Goal: Transaction & Acquisition: Purchase product/service

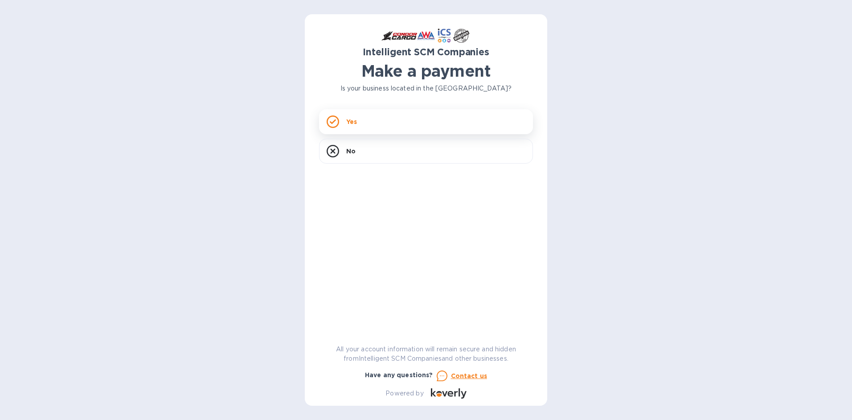
click at [376, 119] on div "Yes" at bounding box center [426, 121] width 214 height 25
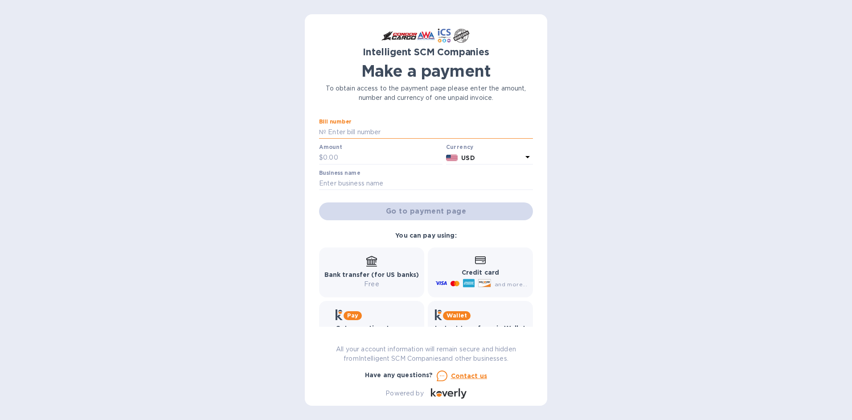
click at [360, 130] on input "text" at bounding box center [429, 132] width 207 height 13
click at [410, 126] on input "text" at bounding box center [429, 132] width 207 height 13
click at [363, 130] on input "text" at bounding box center [429, 132] width 207 height 13
click at [338, 129] on input "text" at bounding box center [429, 132] width 207 height 13
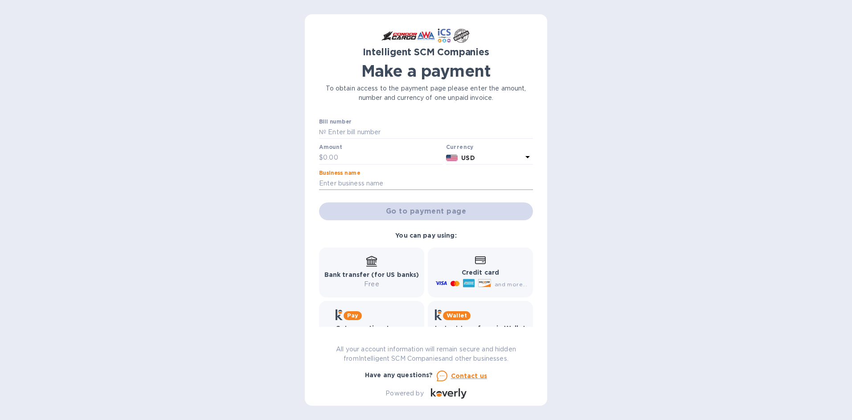
click at [352, 180] on input "text" at bounding box center [426, 183] width 214 height 13
click at [507, 160] on p "USD" at bounding box center [491, 157] width 61 height 9
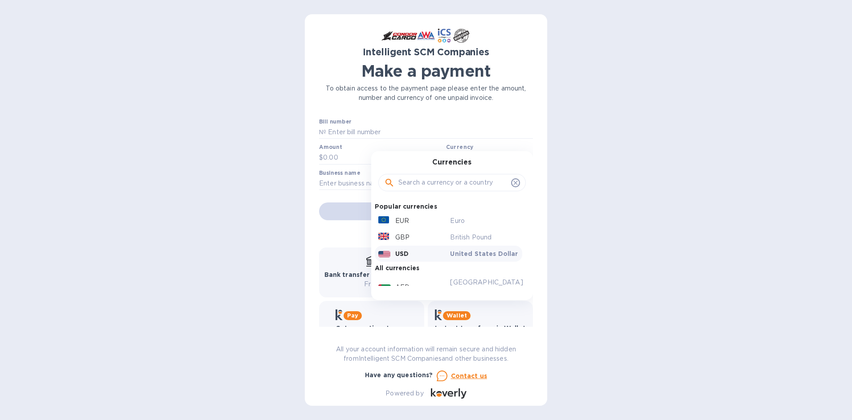
click at [505, 146] on div "Currency" at bounding box center [489, 146] width 87 height 9
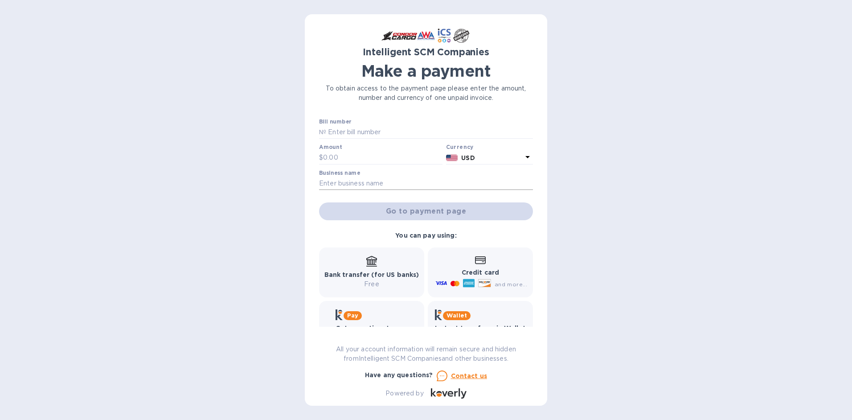
click at [397, 185] on input "text" at bounding box center [426, 183] width 214 height 13
click at [362, 182] on input "text" at bounding box center [426, 183] width 214 height 13
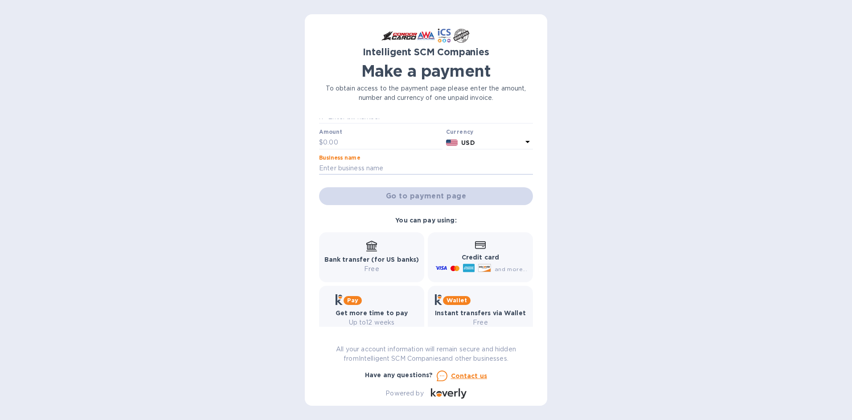
scroll to position [29, 0]
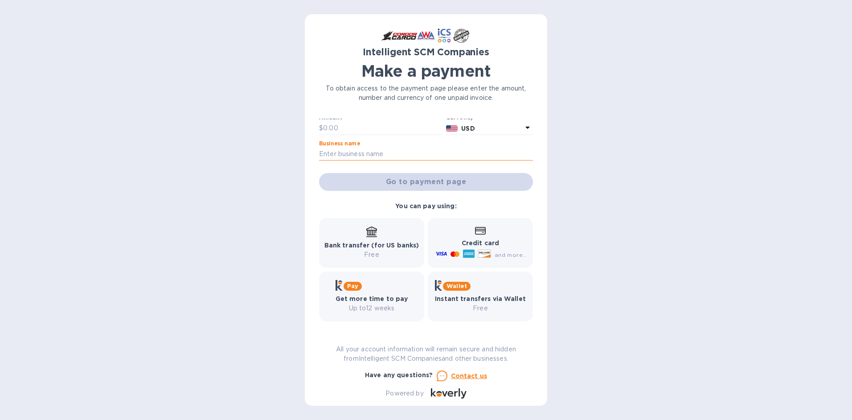
click at [400, 154] on input "text" at bounding box center [426, 153] width 214 height 13
click at [368, 233] on icon at bounding box center [371, 230] width 11 height 9
click at [458, 152] on input "text" at bounding box center [426, 153] width 214 height 13
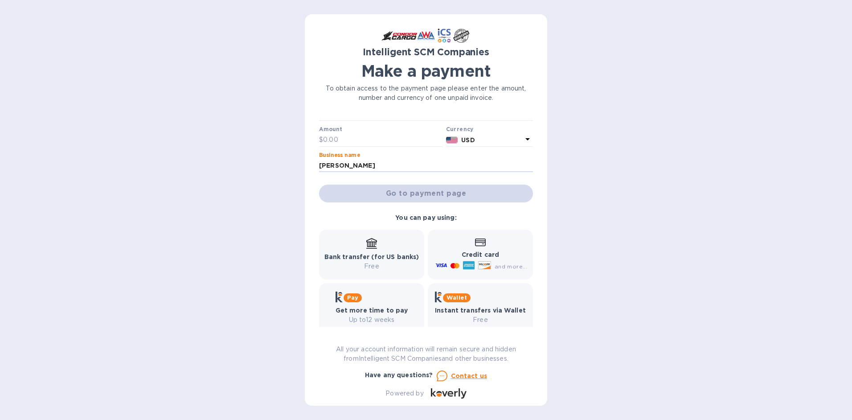
scroll to position [0, 0]
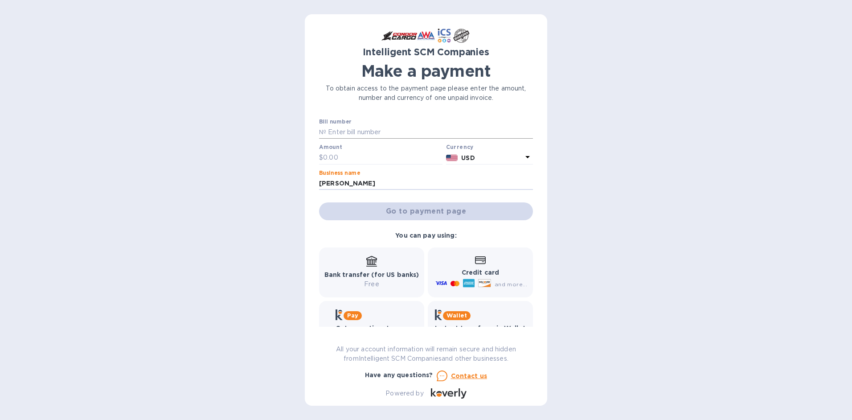
type input "marv"
click at [380, 135] on input "text" at bounding box center [429, 132] width 207 height 13
click at [387, 127] on input "text" at bounding box center [429, 132] width 207 height 13
drag, startPoint x: 387, startPoint y: 127, endPoint x: 392, endPoint y: 130, distance: 6.2
paste input "S00496315"
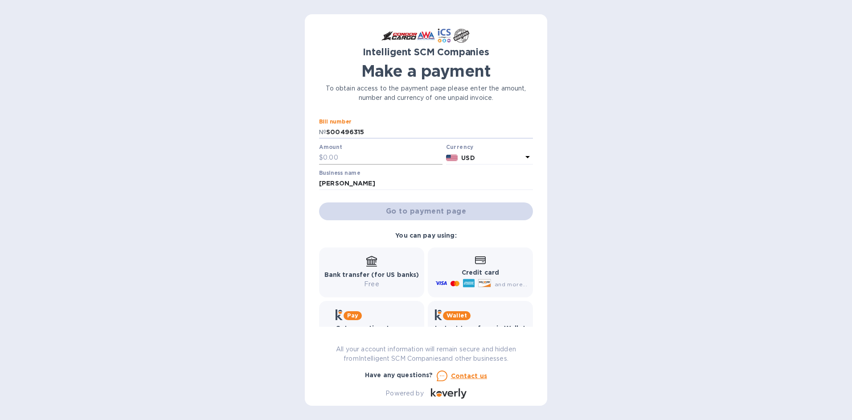
type input "S00496315"
click at [352, 152] on input "text" at bounding box center [382, 157] width 119 height 13
click at [399, 160] on input "text" at bounding box center [382, 157] width 119 height 13
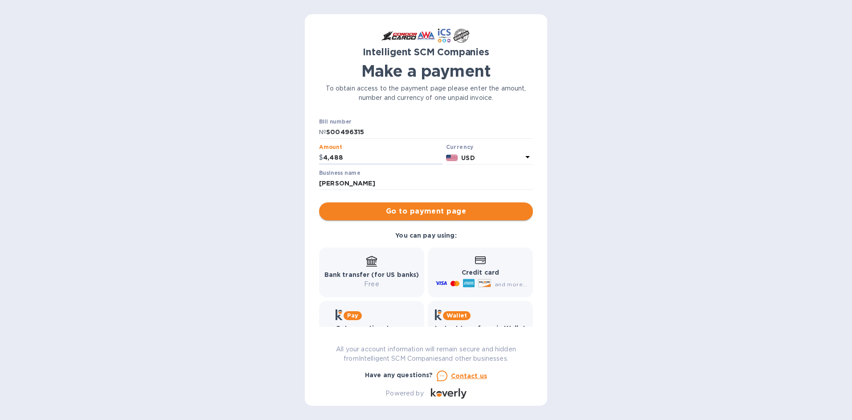
type input "4,488"
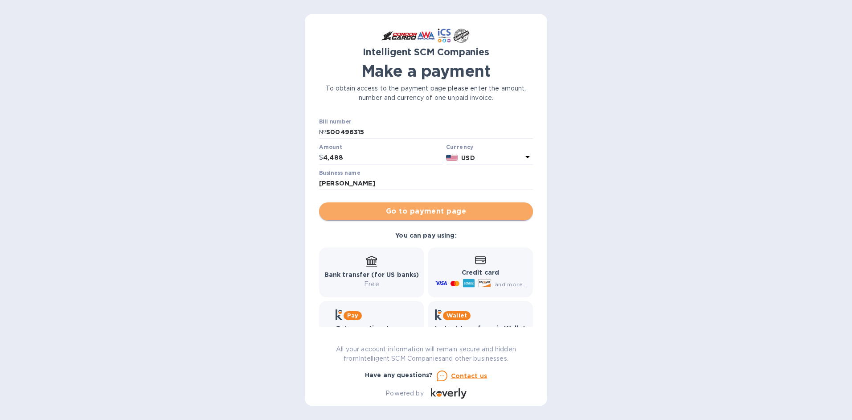
click at [452, 212] on span "Go to payment page" at bounding box center [426, 211] width 200 height 11
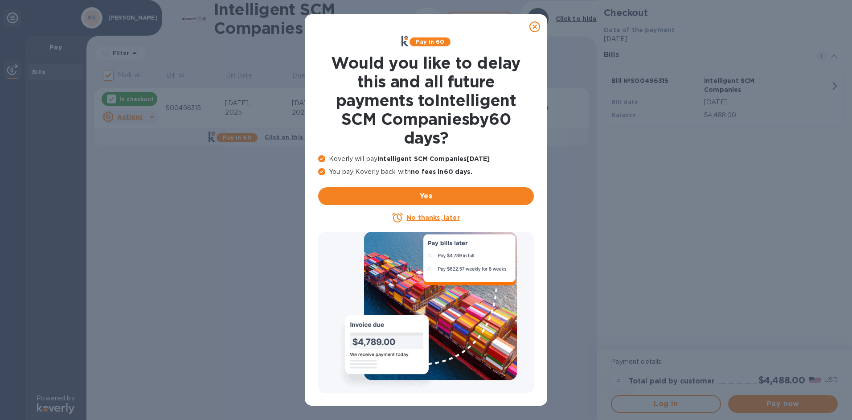
click at [536, 27] on icon at bounding box center [534, 26] width 11 height 11
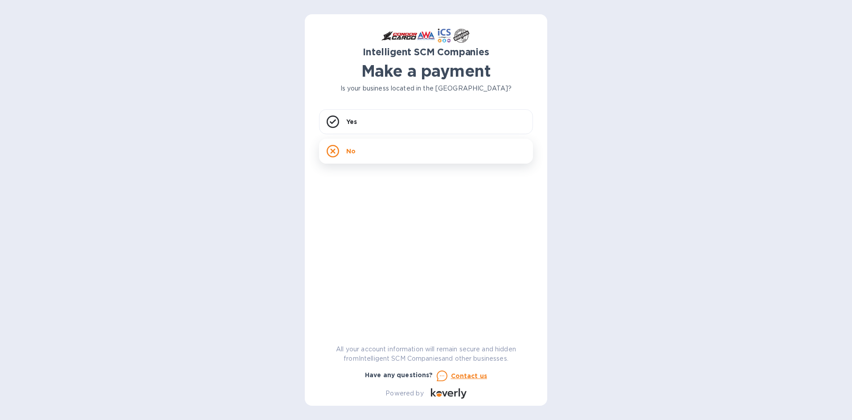
click at [364, 147] on div "No" at bounding box center [426, 151] width 214 height 25
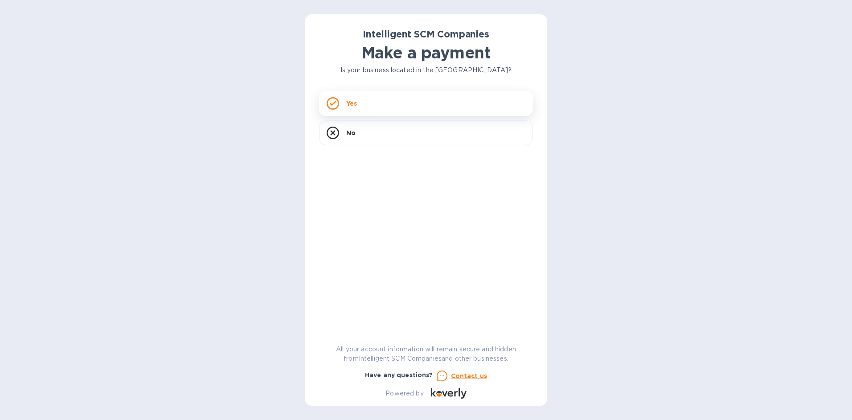
click at [424, 95] on div "Yes" at bounding box center [426, 103] width 214 height 25
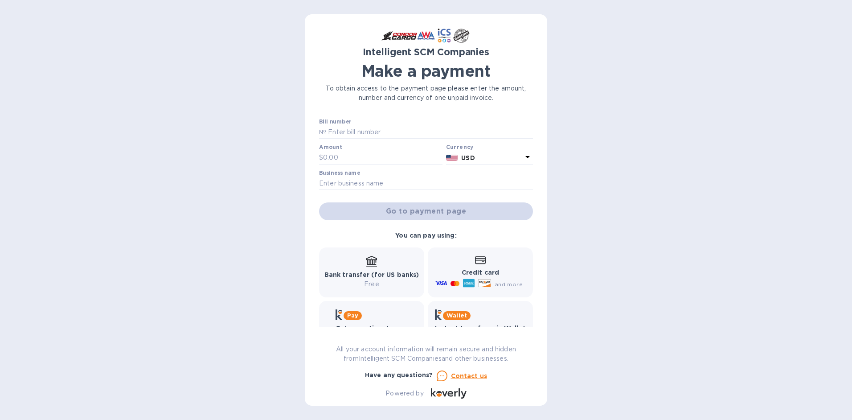
click at [392, 276] on b "Bank transfer (for US banks)" at bounding box center [371, 274] width 95 height 7
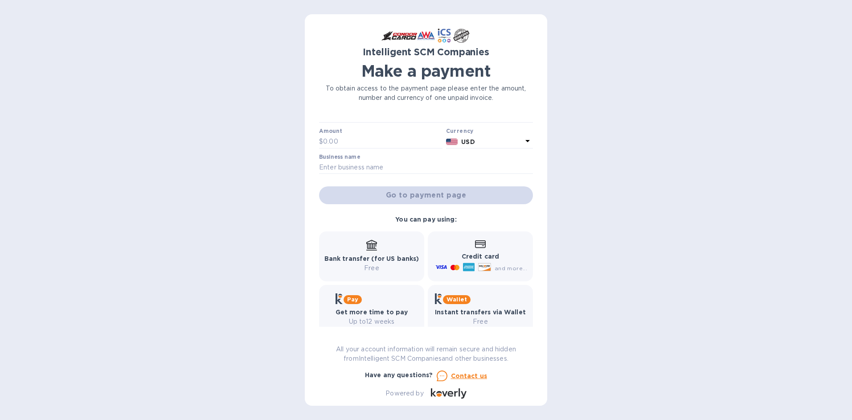
scroll to position [29, 0]
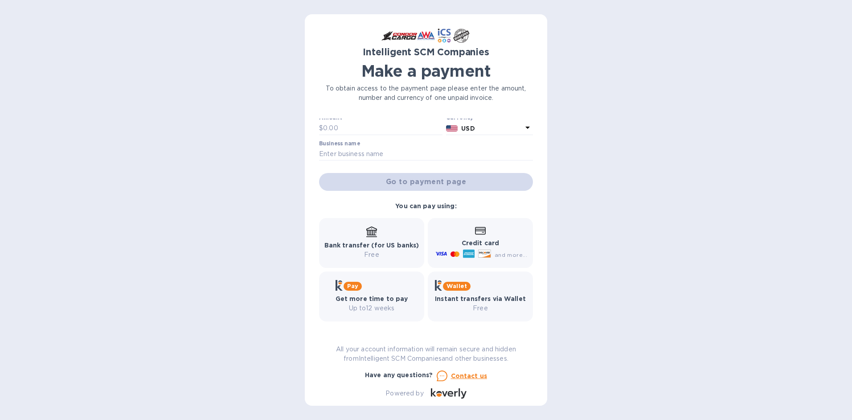
click at [366, 241] on p "Bank transfer (for US banks)" at bounding box center [371, 245] width 95 height 9
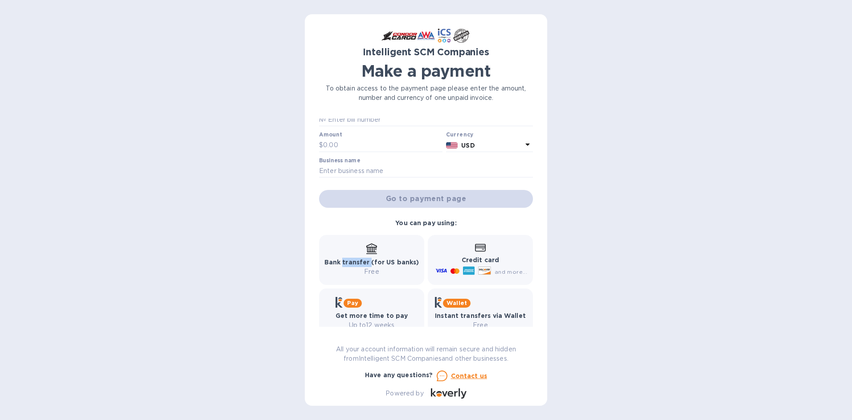
scroll to position [0, 0]
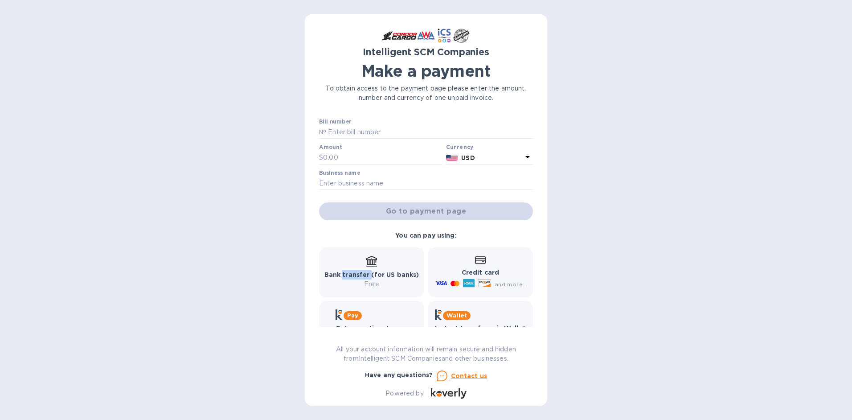
click at [368, 278] on p "Bank transfer (for US banks)" at bounding box center [371, 274] width 95 height 9
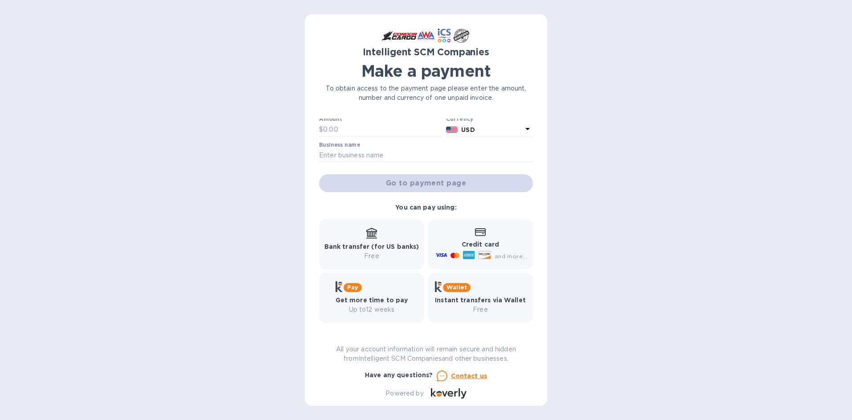
scroll to position [29, 0]
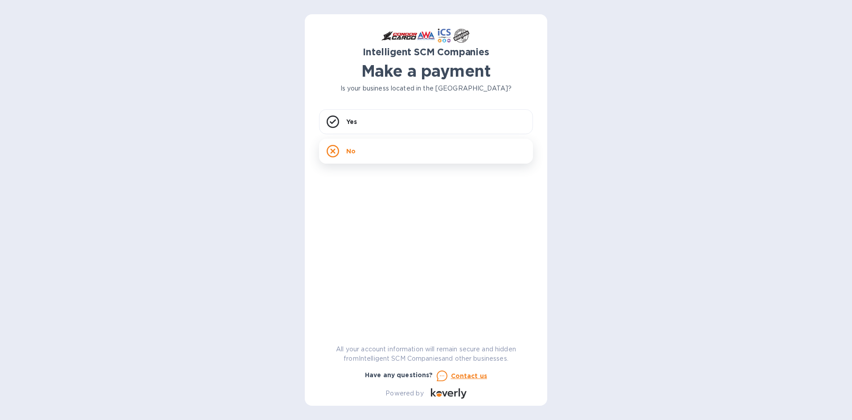
click at [396, 156] on div "No" at bounding box center [426, 151] width 214 height 25
